Goal: Information Seeking & Learning: Learn about a topic

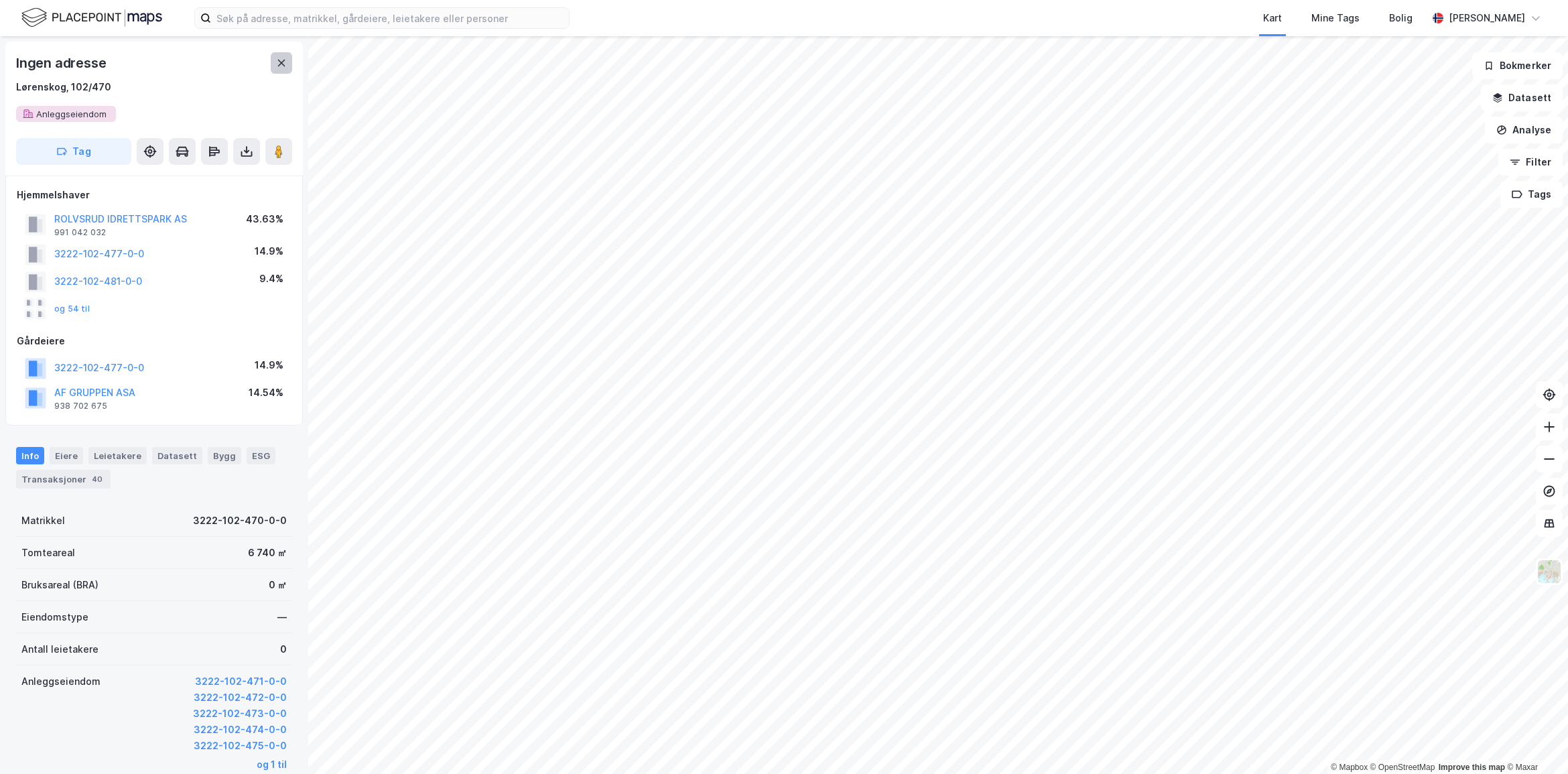
click at [282, 54] on button at bounding box center [281, 63] width 21 height 21
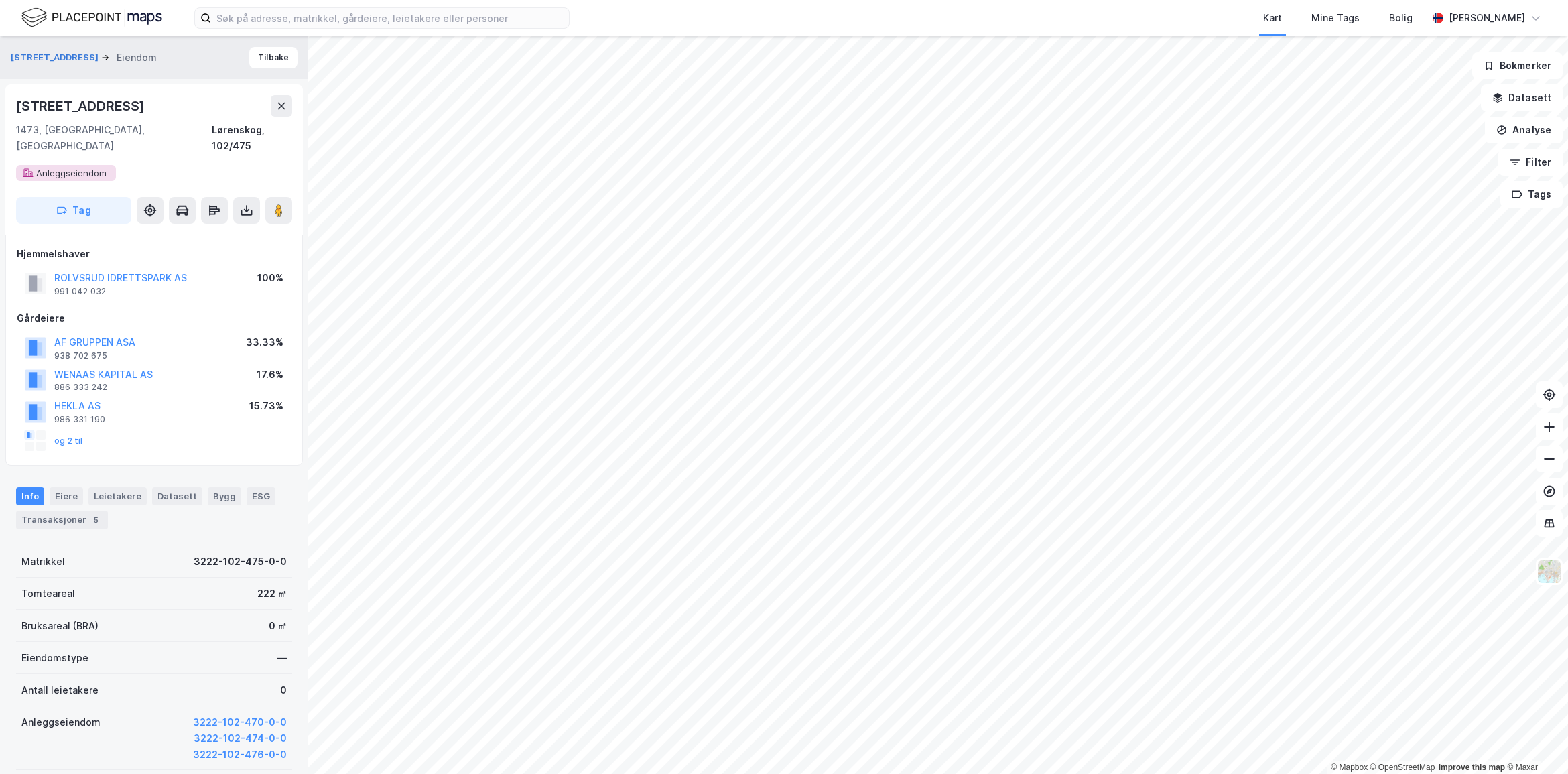
click at [196, 487] on div "Info Eiere Leietakere Datasett Bygg ESG Transaksjoner 5" at bounding box center [154, 507] width 276 height 42
click at [210, 487] on div "Bygg" at bounding box center [225, 495] width 33 height 17
